Goal: Task Accomplishment & Management: Manage account settings

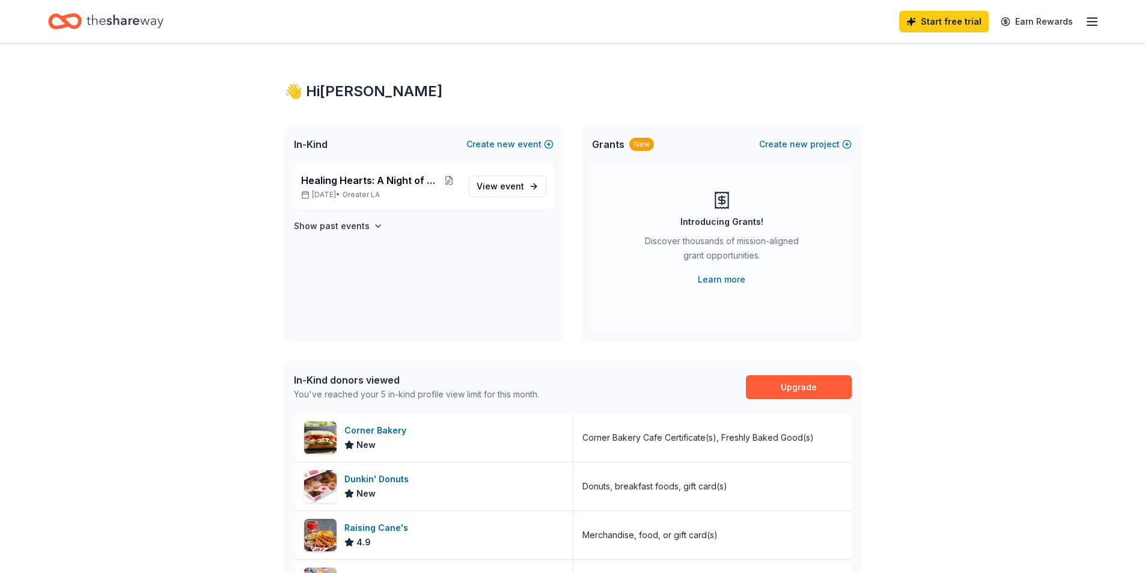
click at [1066, 319] on div "👋 Hi [PERSON_NAME] In-Kind Create new event Healing Hearts: A Night of Gratitud…" at bounding box center [572, 465] width 1145 height 844
click at [1092, 23] on icon "button" at bounding box center [1092, 21] width 14 height 14
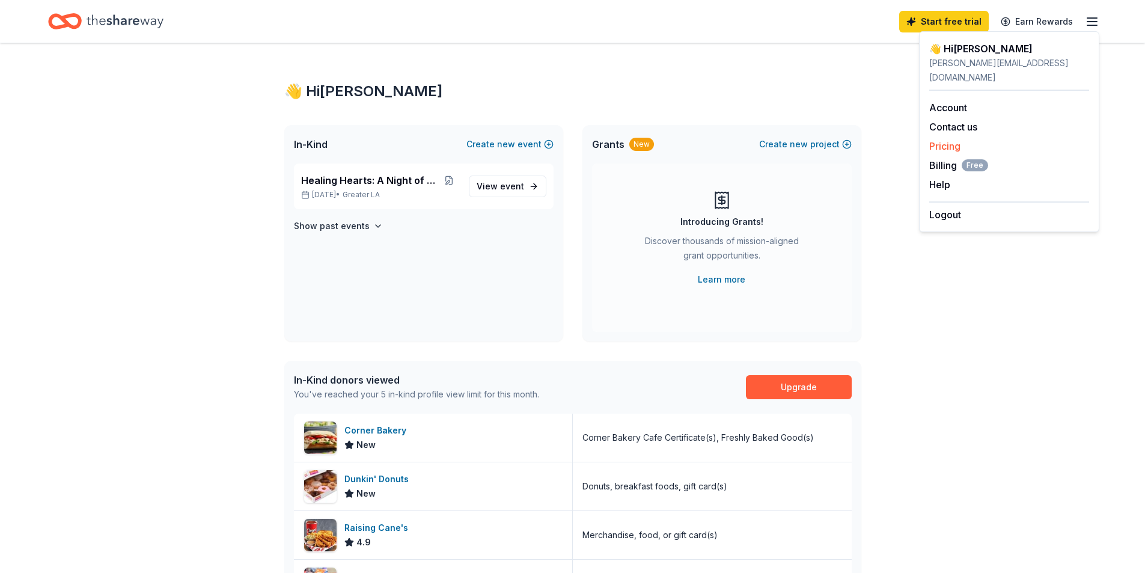
click at [945, 140] on link "Pricing" at bounding box center [944, 146] width 31 height 12
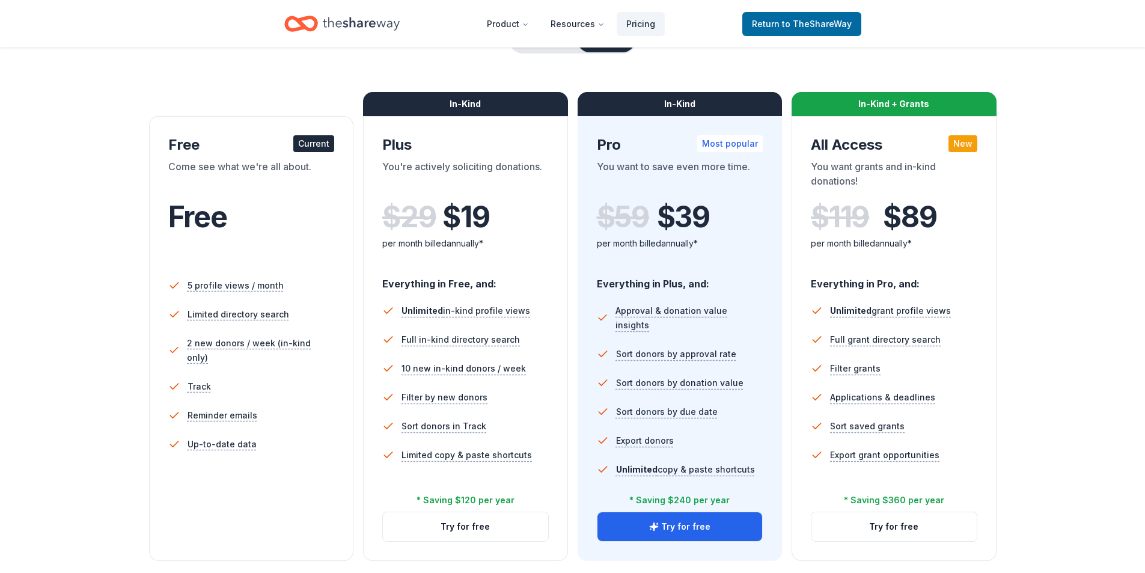
scroll to position [120, 0]
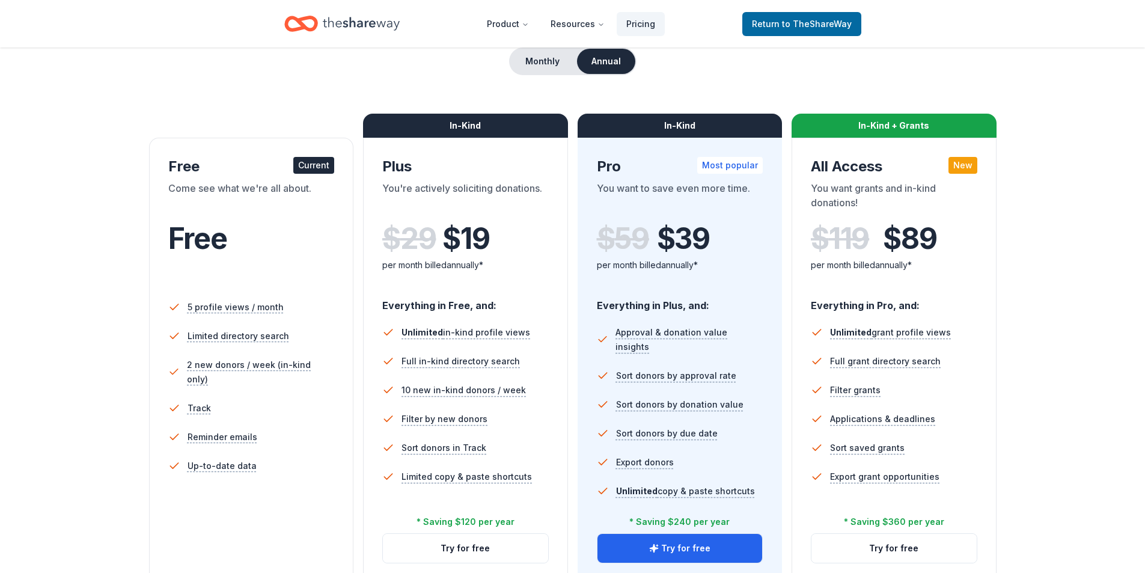
click at [602, 62] on button "Annual" at bounding box center [606, 61] width 58 height 25
click at [544, 58] on button "Monthly" at bounding box center [542, 61] width 64 height 25
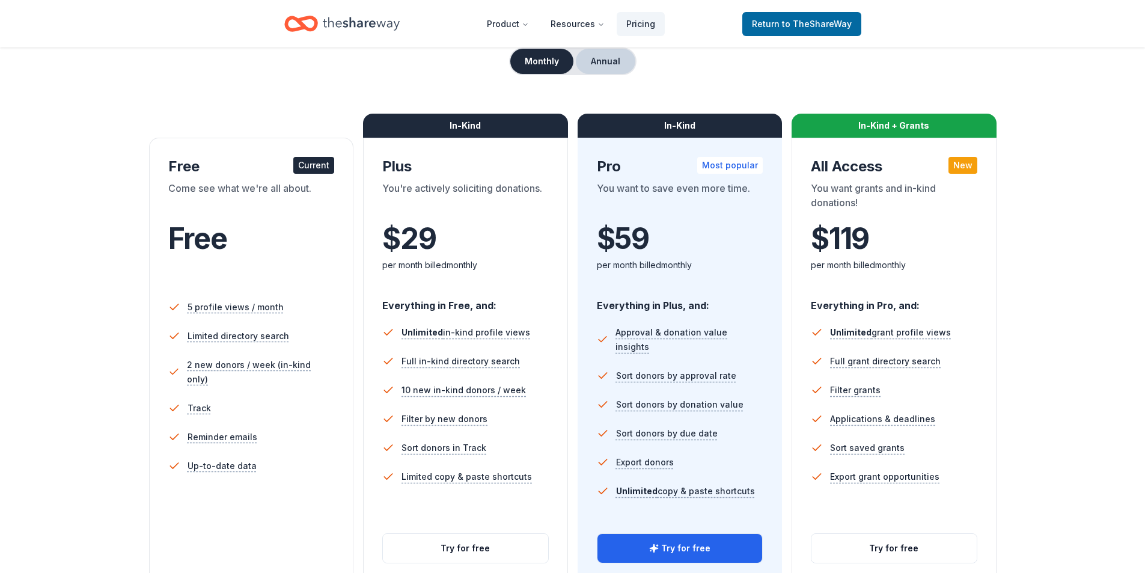
click at [604, 56] on button "Annual" at bounding box center [605, 61] width 59 height 25
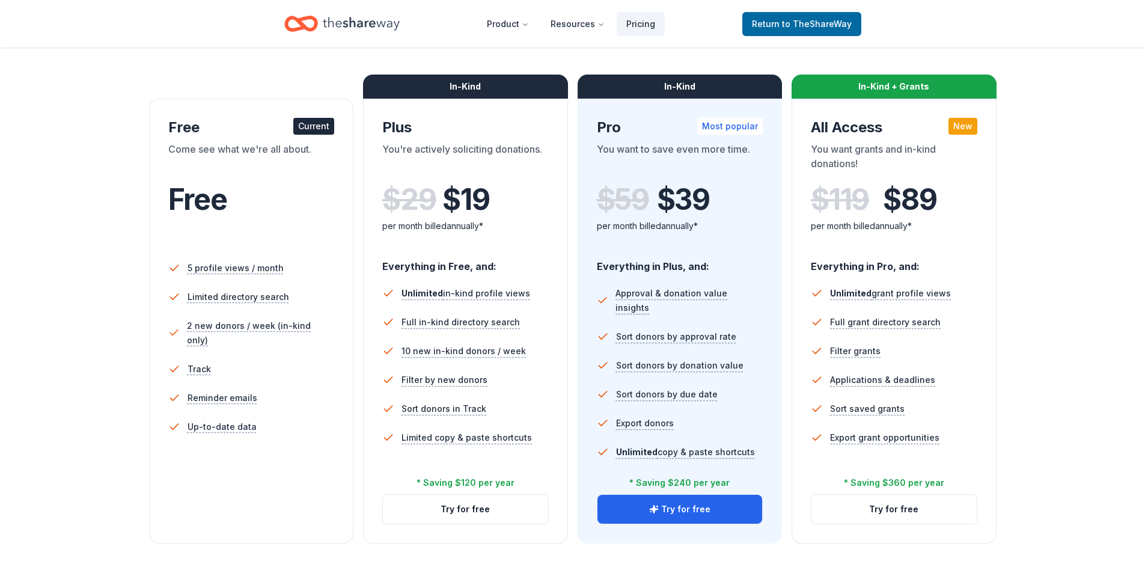
scroll to position [180, 0]
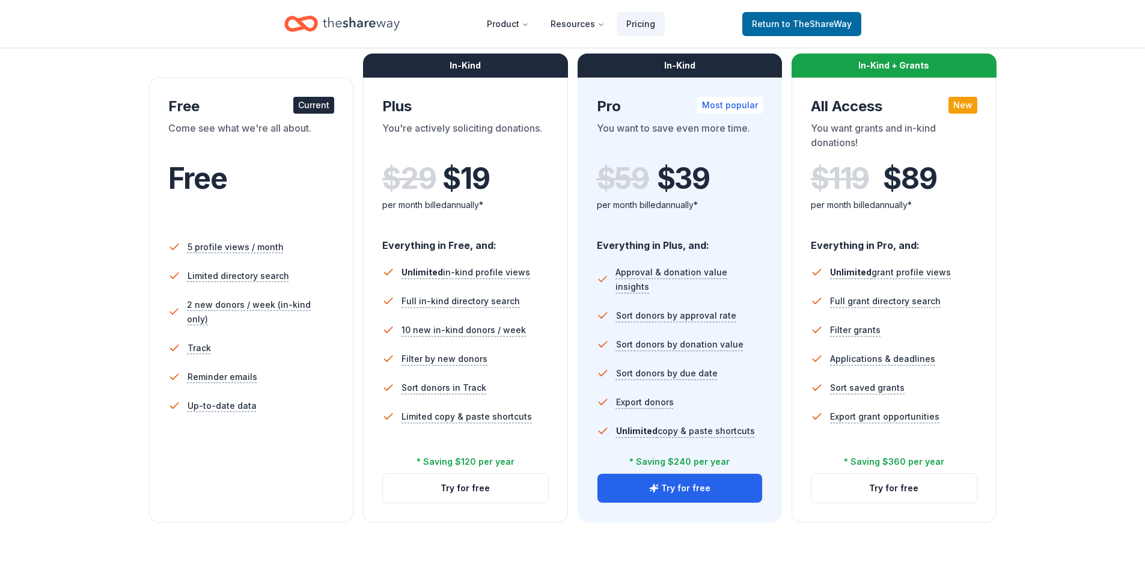
click at [745, 104] on div "Most popular" at bounding box center [730, 105] width 66 height 17
click at [680, 459] on div "* Saving $240 per year" at bounding box center [679, 461] width 100 height 14
click at [693, 487] on button "Try for free" at bounding box center [679, 488] width 165 height 29
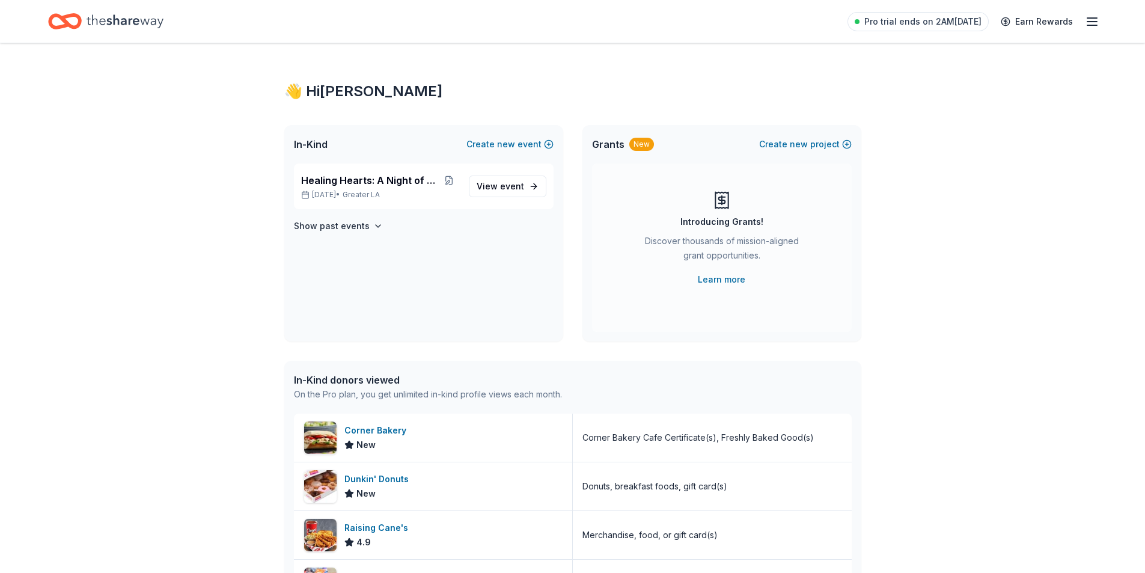
scroll to position [60, 0]
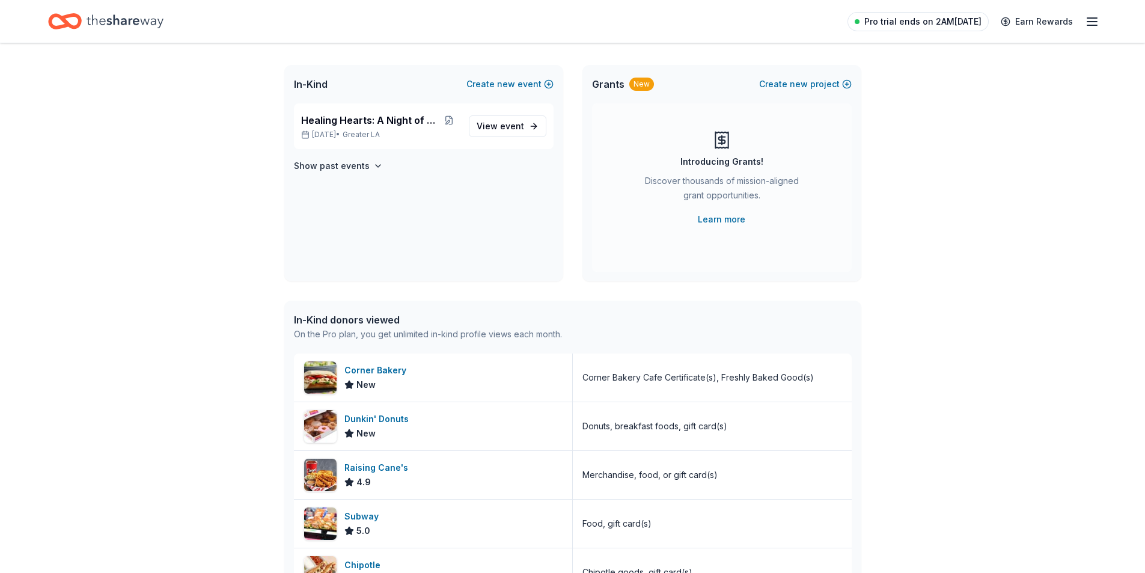
click at [960, 22] on span "Pro trial ends on 2AM[DATE]" at bounding box center [922, 21] width 117 height 14
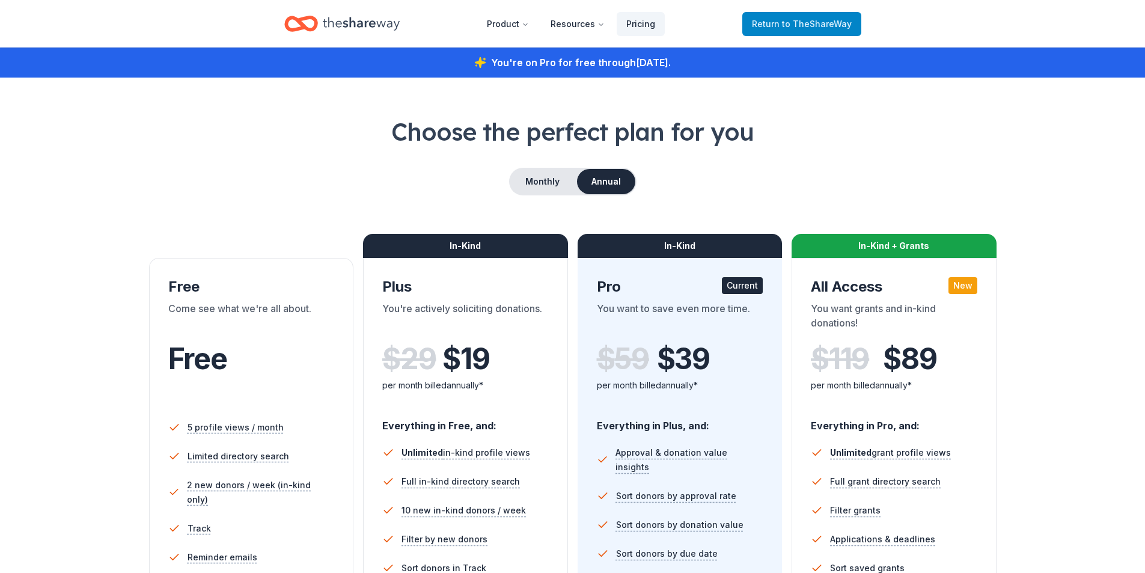
click at [802, 25] on span "to TheShareWay" at bounding box center [817, 24] width 70 height 10
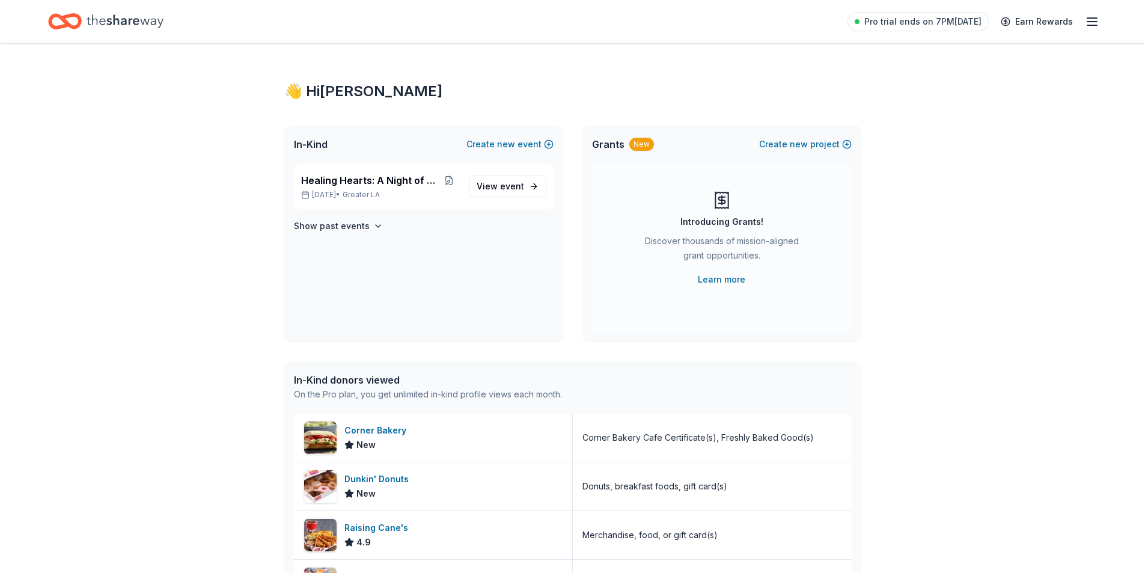
click at [1105, 23] on div "Pro trial ends on 7PM[DATE] Earn Rewards" at bounding box center [572, 21] width 1145 height 43
click at [1094, 23] on icon "button" at bounding box center [1092, 21] width 14 height 14
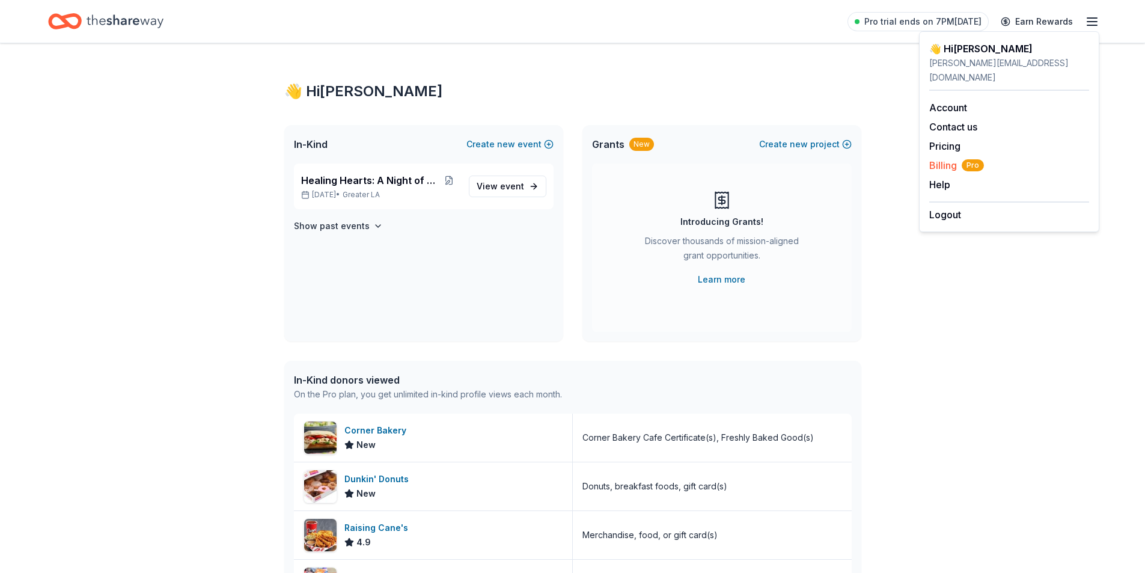
click at [937, 158] on span "Billing Pro" at bounding box center [956, 165] width 55 height 14
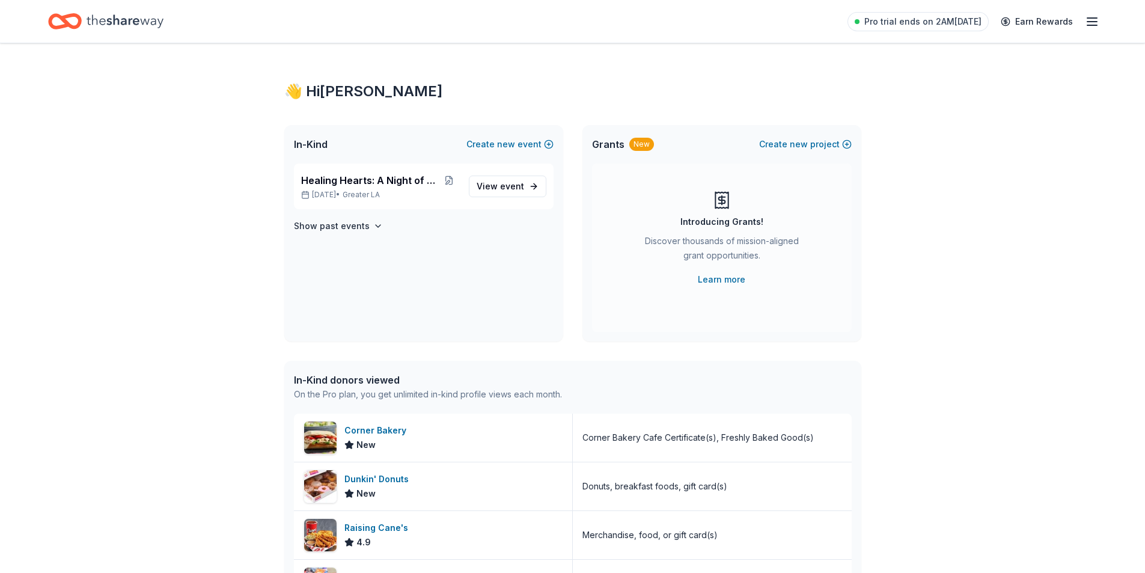
click at [1092, 16] on icon "button" at bounding box center [1092, 21] width 14 height 14
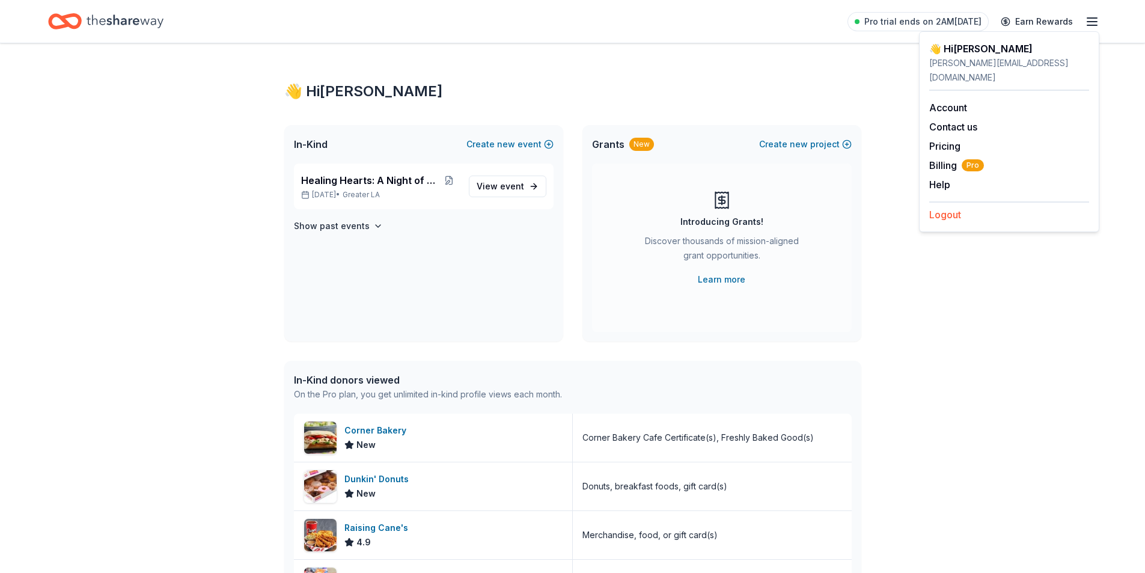
click at [935, 207] on button "Logout" at bounding box center [945, 214] width 32 height 14
